Goal: Browse casually

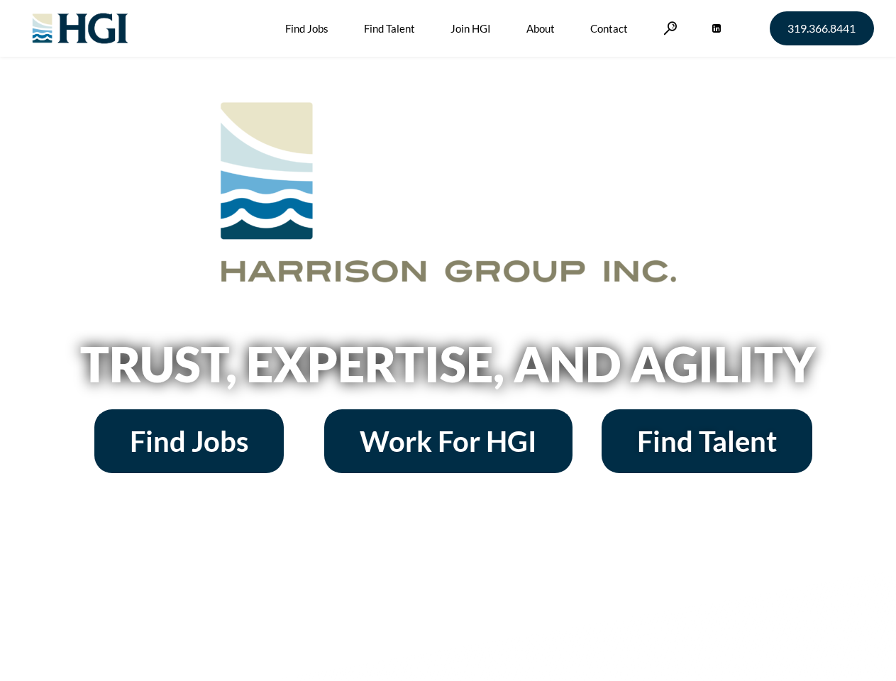
click at [448, 340] on h2 "Trust, Expertise, and Agility" at bounding box center [448, 364] width 809 height 48
click at [668, 28] on link at bounding box center [670, 27] width 14 height 13
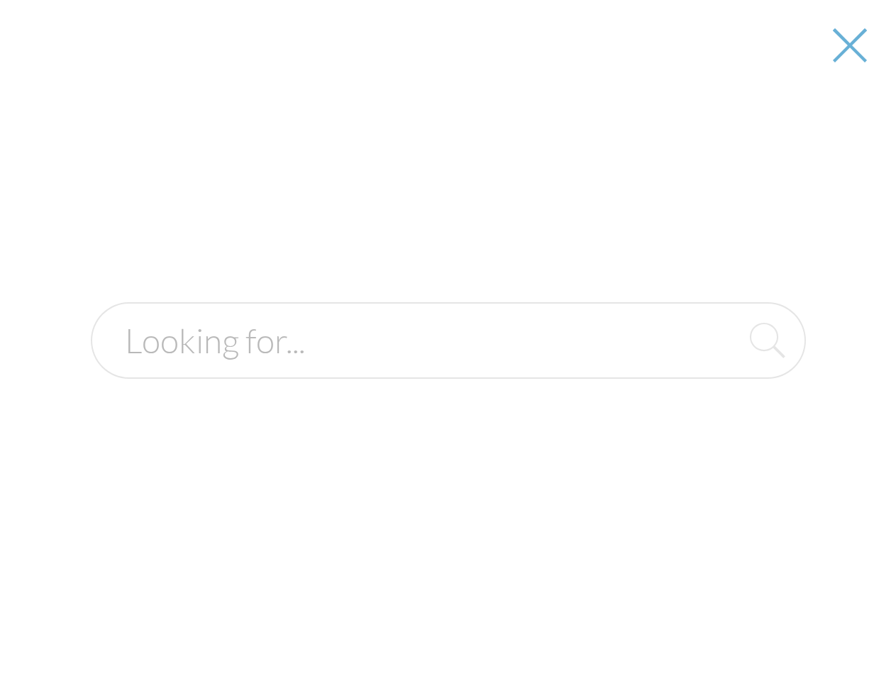
click at [448, 369] on h2 "Trust, Expertise, and Agility" at bounding box center [448, 364] width 809 height 48
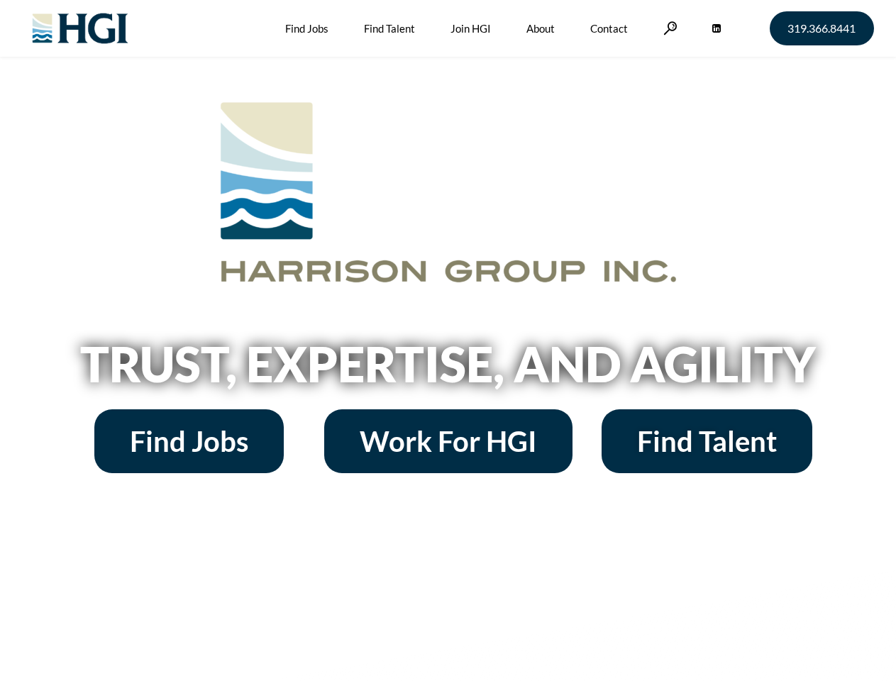
click at [448, 340] on h2 "Trust, Expertise, and Agility" at bounding box center [448, 364] width 809 height 48
